Goal: Task Accomplishment & Management: Use online tool/utility

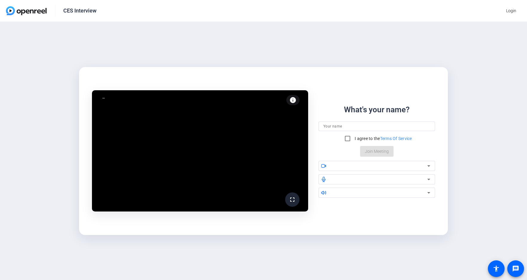
click at [344, 127] on input at bounding box center [376, 126] width 107 height 7
click at [341, 126] on input at bounding box center [376, 126] width 107 height 7
drag, startPoint x: 337, startPoint y: 128, endPoint x: 317, endPoint y: 126, distance: 20.7
click at [337, 128] on input at bounding box center [376, 126] width 107 height 7
click at [330, 125] on input at bounding box center [376, 126] width 107 height 7
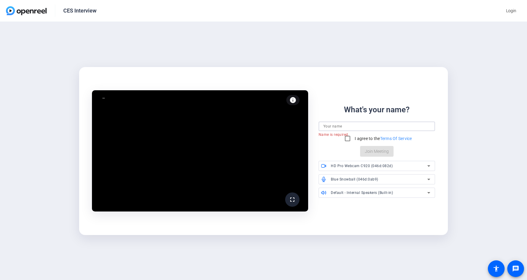
click at [333, 128] on input at bounding box center [376, 126] width 107 height 7
paste input "K"
click at [328, 126] on input at bounding box center [376, 126] width 107 height 7
type input "[PERSON_NAME]"
click at [347, 140] on input "I agree to the Terms Of Service" at bounding box center [347, 139] width 12 height 12
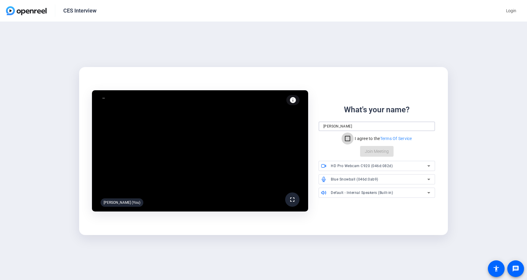
checkbox input "true"
click at [241, 18] on div "CES Interview Login" at bounding box center [263, 11] width 527 height 22
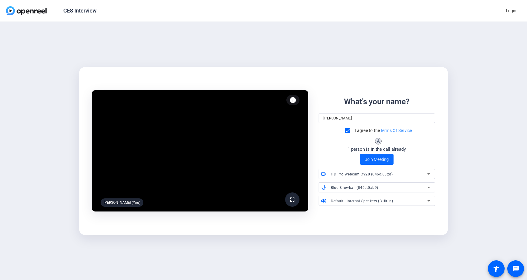
click at [367, 161] on span "Join Meeting" at bounding box center [377, 160] width 24 height 6
